Goal: Task Accomplishment & Management: Manage account settings

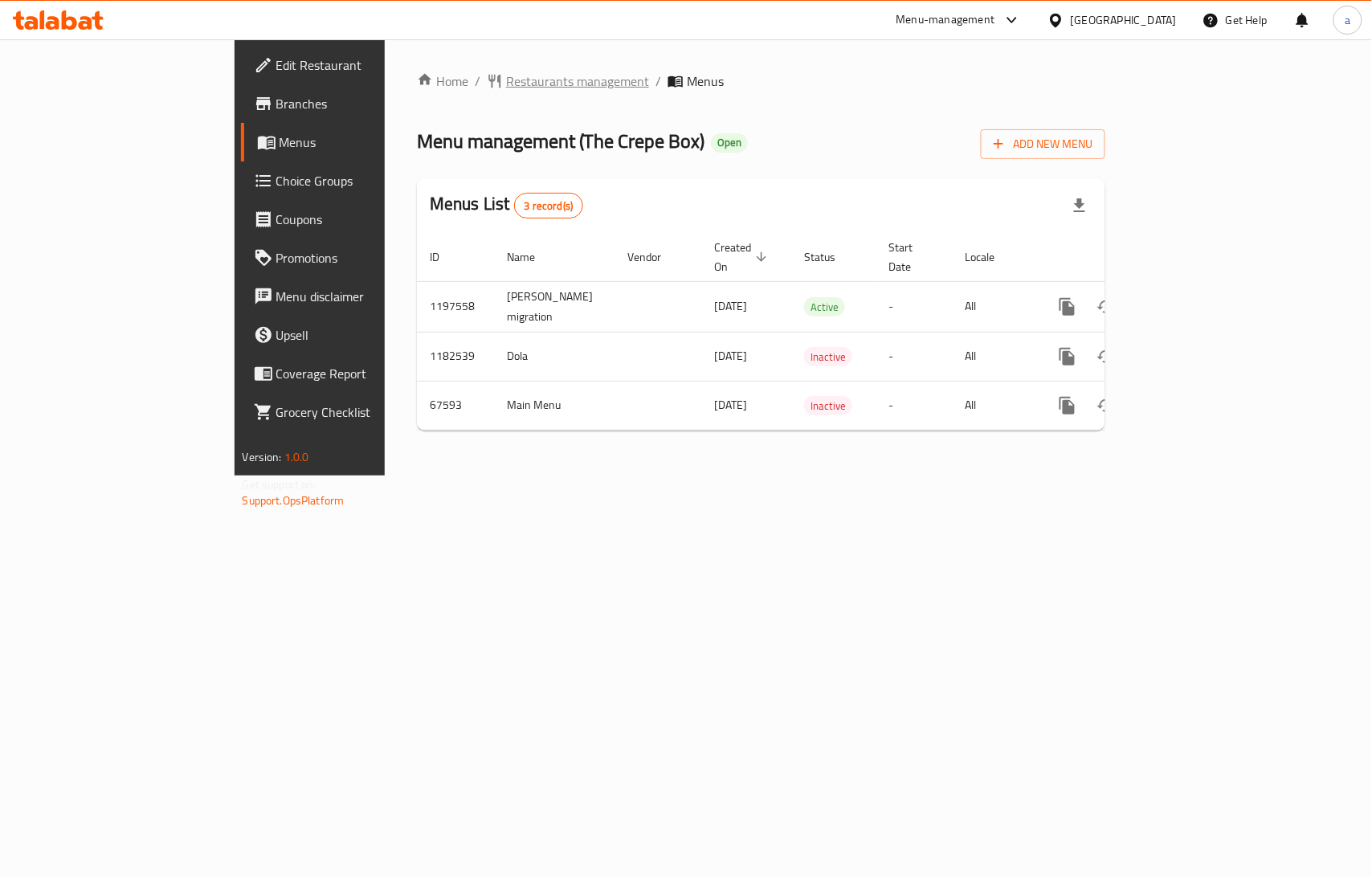
click at [506, 82] on span "Restaurants management" at bounding box center [577, 81] width 143 height 19
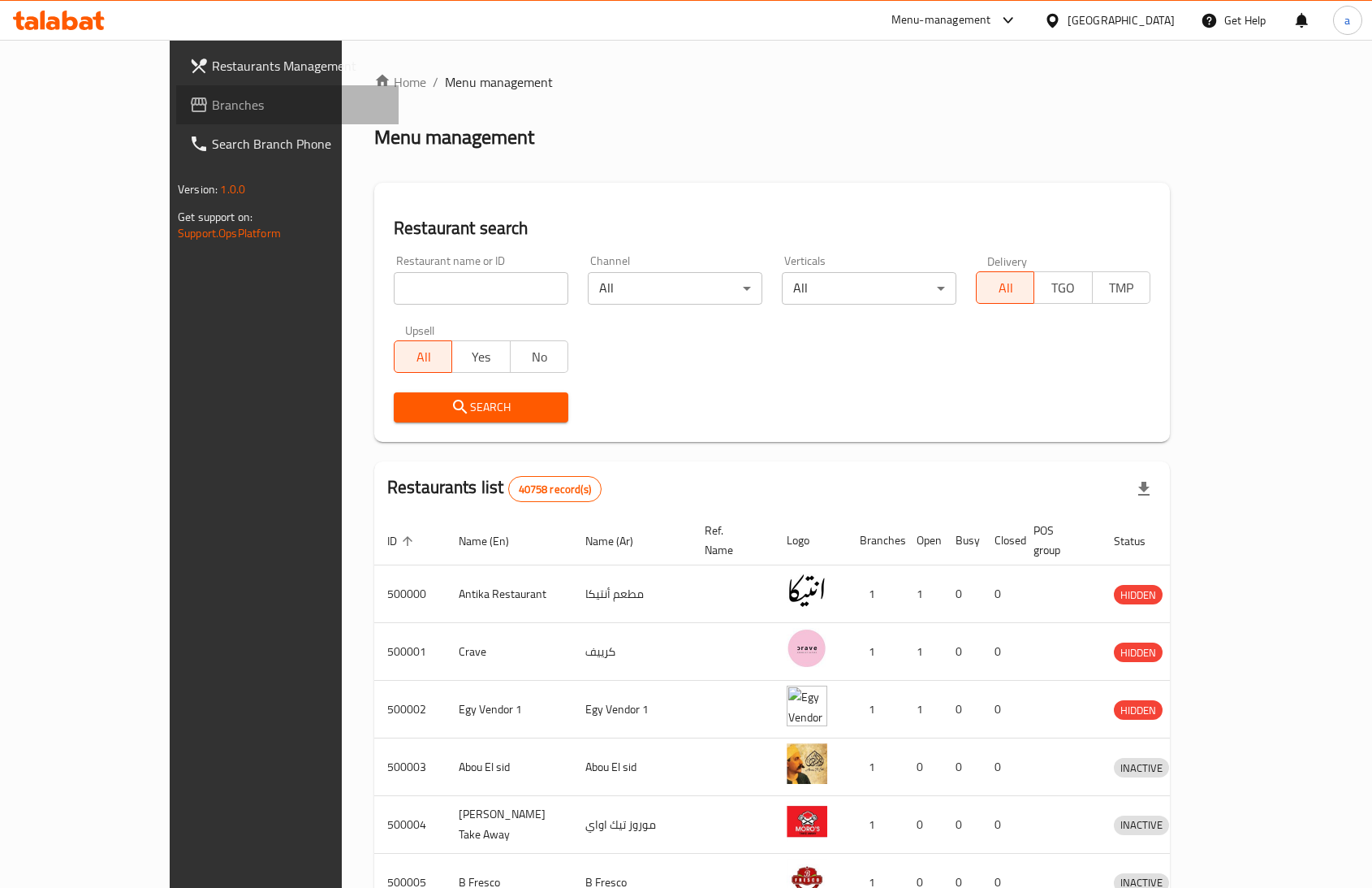
click at [212, 96] on span "Branches" at bounding box center [299, 105] width 174 height 20
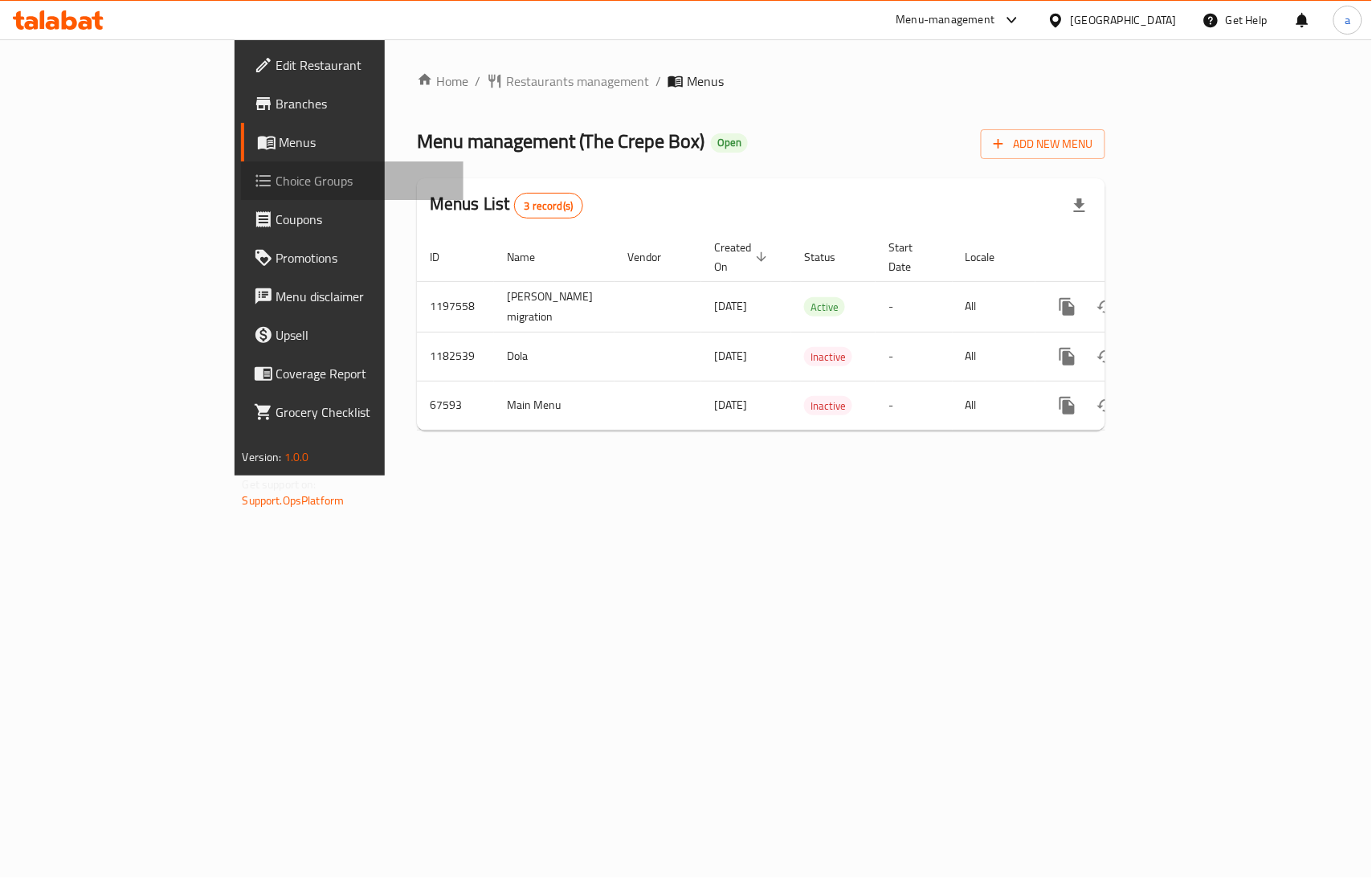
click at [276, 171] on span "Choice Groups" at bounding box center [363, 181] width 174 height 19
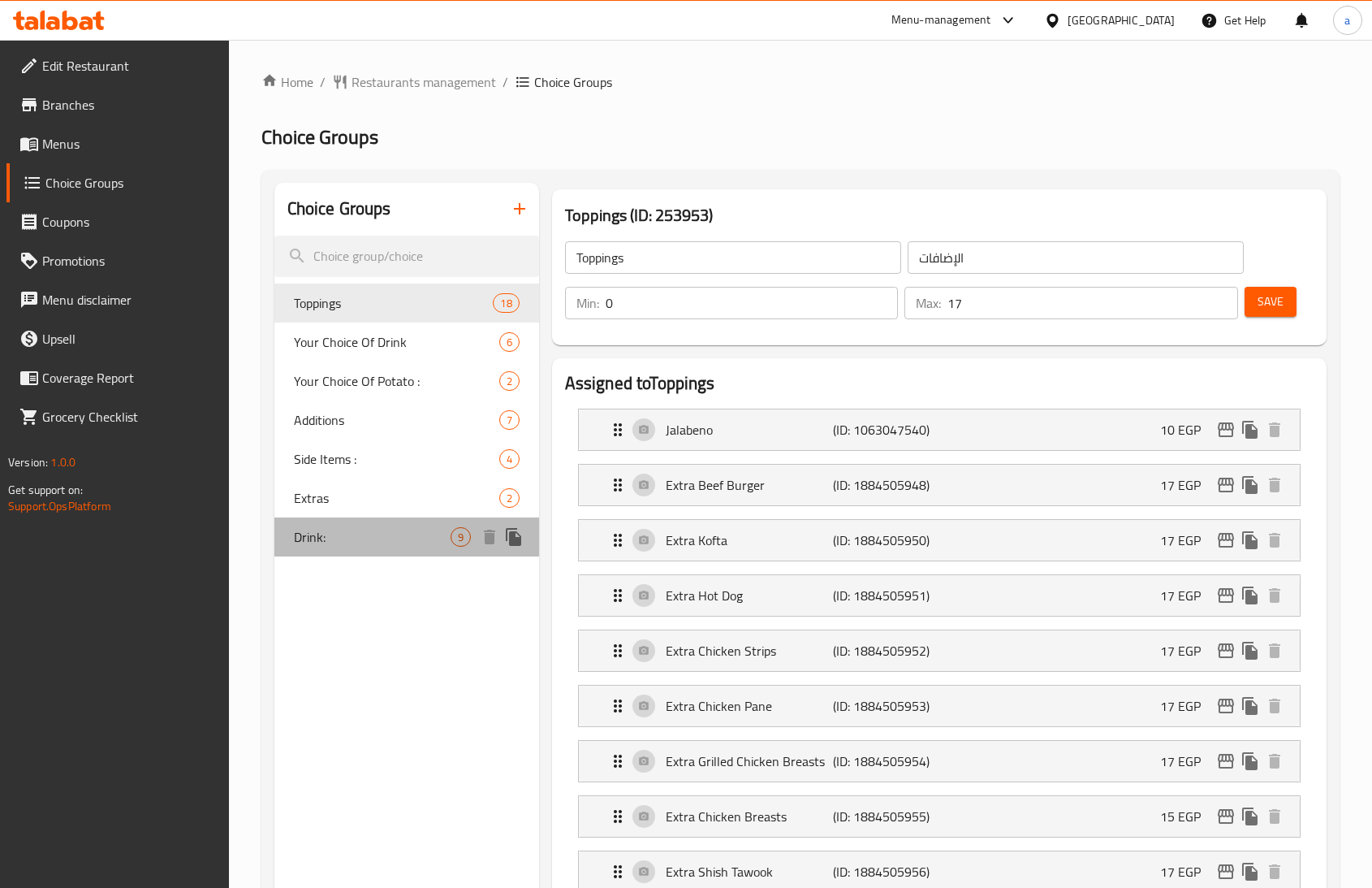
click at [419, 528] on span "Drink:" at bounding box center [372, 537] width 156 height 20
type input "Drink:"
type input "المشروب:"
type input "8"
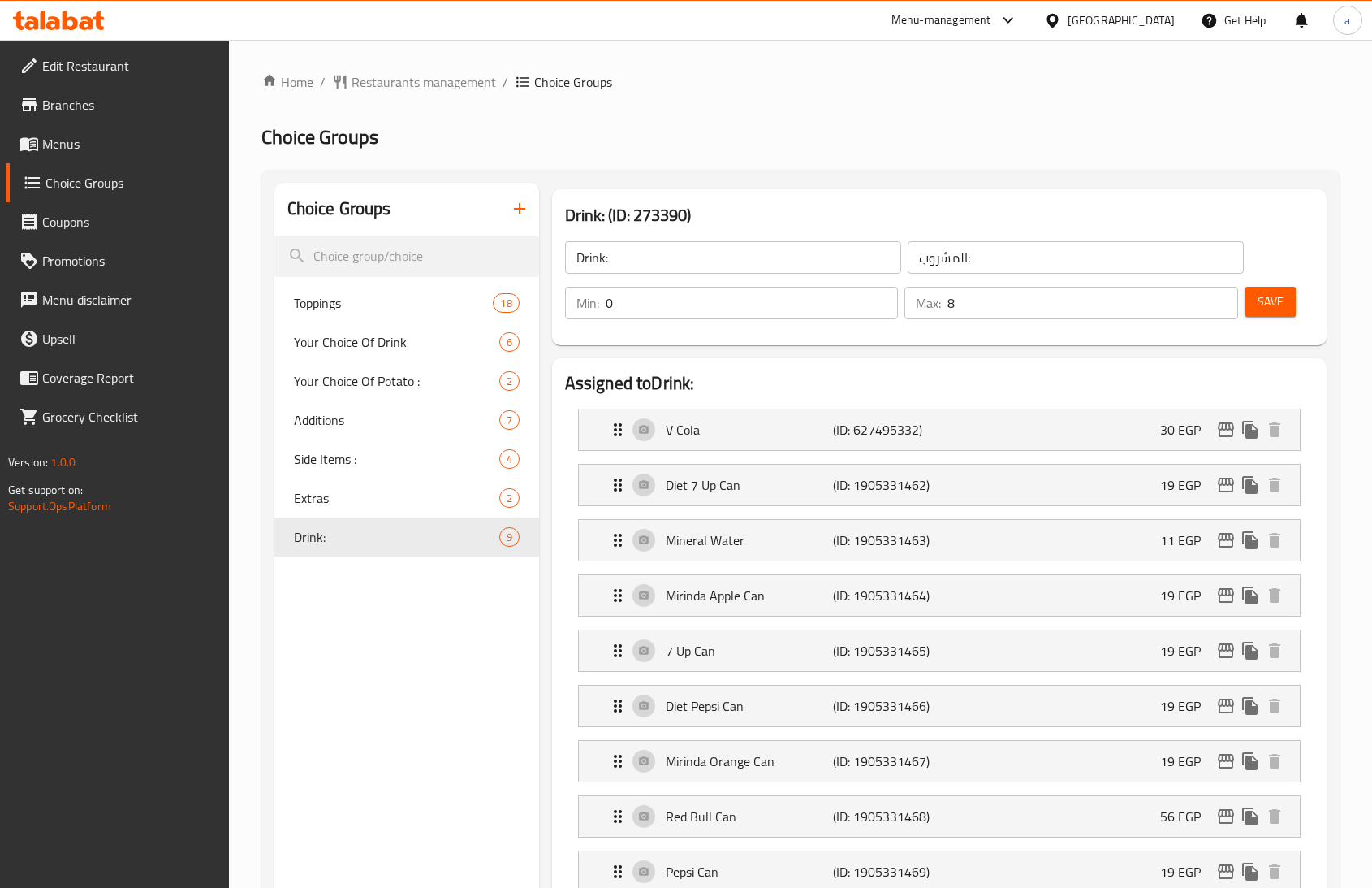
click at [403, 99] on div "Home / Restaurants management / Choice Groups Choice Groups Choice Groups Toppi…" at bounding box center [801, 890] width 1079 height 1636
click at [395, 91] on span "Restaurants management" at bounding box center [424, 82] width 145 height 20
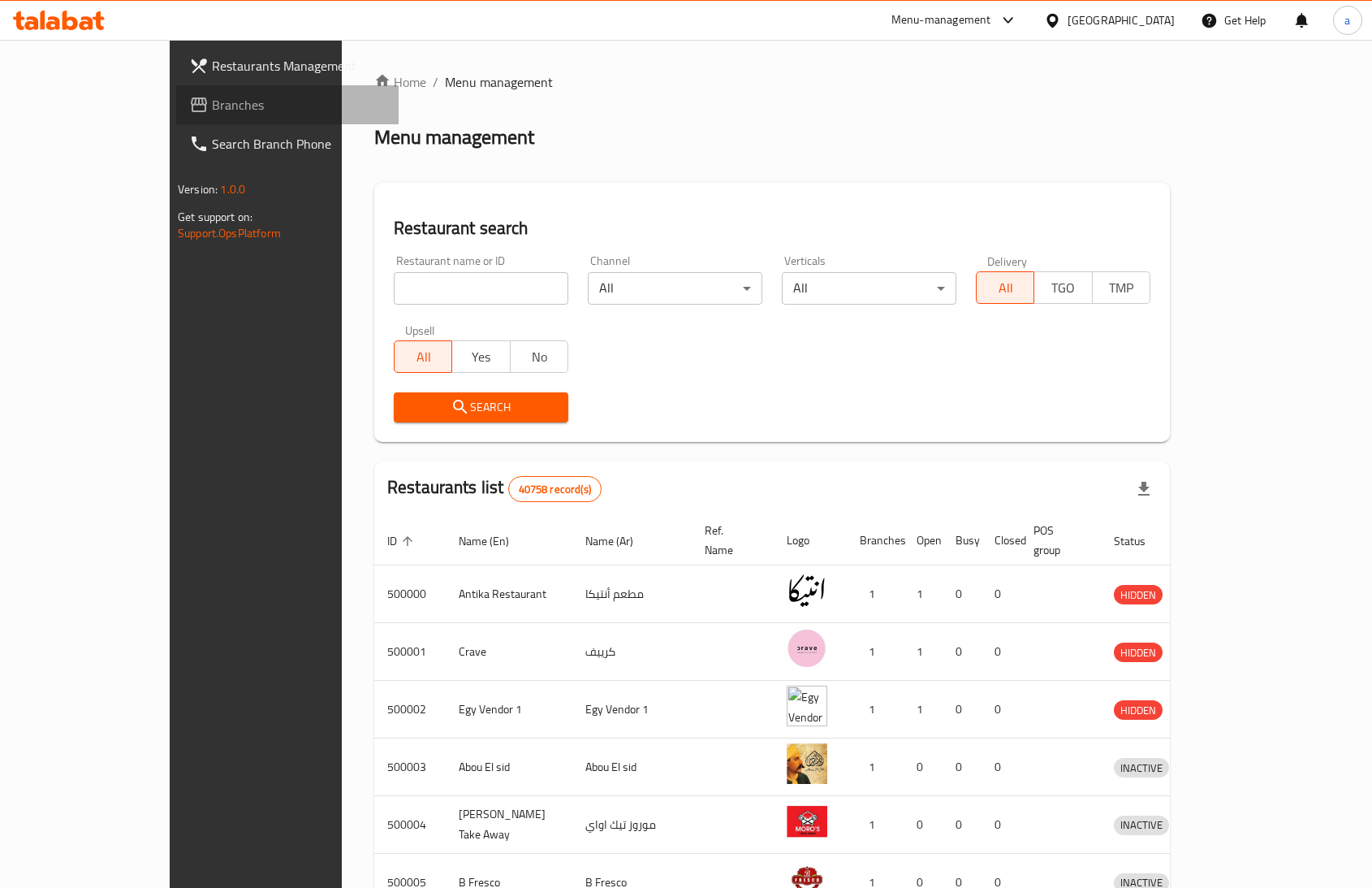
click at [212, 110] on span "Branches" at bounding box center [299, 105] width 174 height 20
